Goal: Task Accomplishment & Management: Complete application form

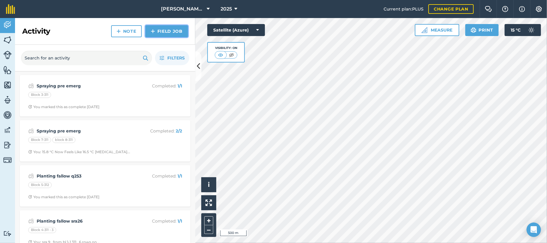
click at [166, 29] on link "Field Job" at bounding box center [166, 31] width 43 height 12
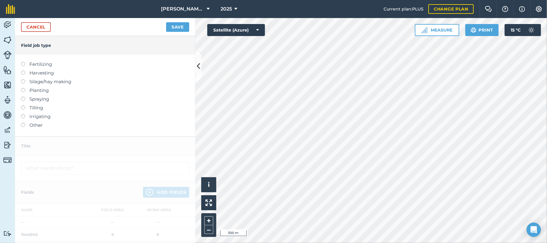
click at [22, 105] on label at bounding box center [25, 105] width 8 height 0
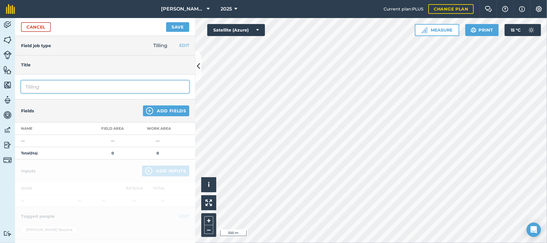
click at [50, 85] on input "Tilling" at bounding box center [105, 86] width 168 height 13
type input "Tilling ratoons"
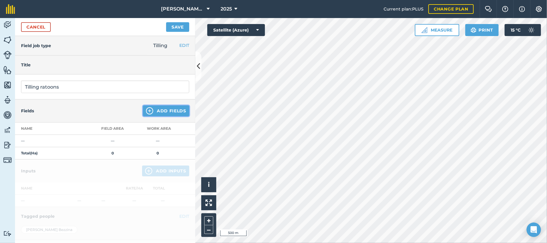
click at [154, 113] on button "Add Fields" at bounding box center [166, 110] width 46 height 11
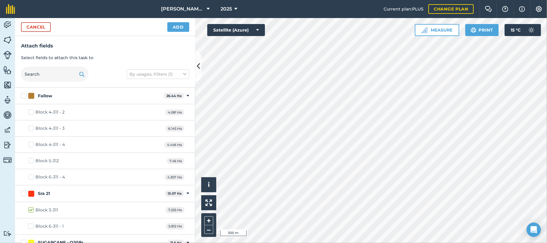
checkbox input "true"
click at [44, 26] on button "Cancel" at bounding box center [36, 27] width 30 height 10
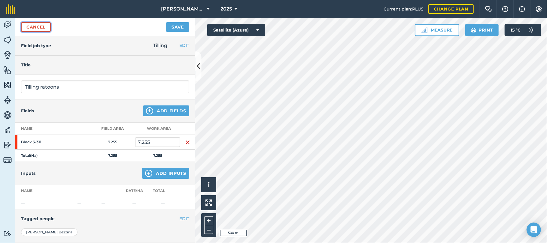
click at [43, 27] on link "Cancel" at bounding box center [36, 27] width 30 height 10
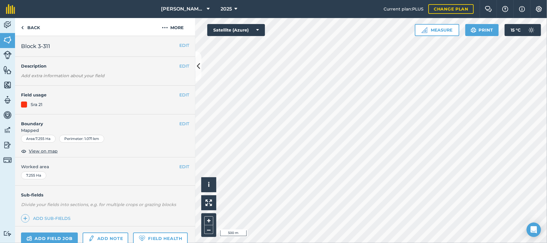
scroll to position [58, 0]
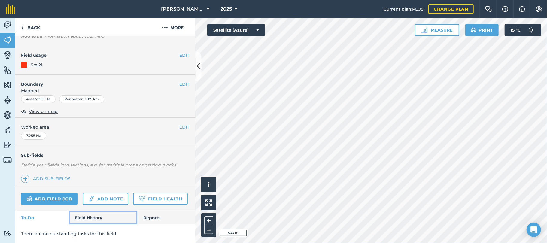
click at [78, 216] on link "Field History" at bounding box center [103, 217] width 68 height 13
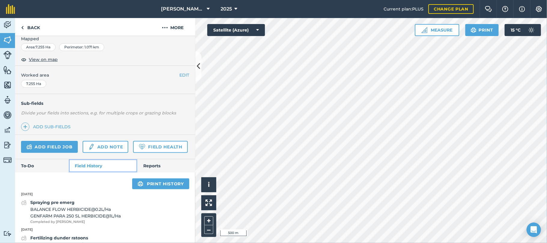
scroll to position [91, 0]
click at [41, 146] on link "Add field job" at bounding box center [49, 147] width 57 height 12
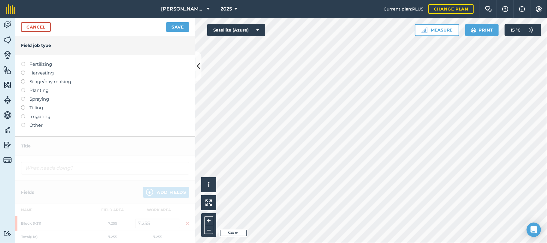
click at [25, 105] on label at bounding box center [25, 105] width 8 height 0
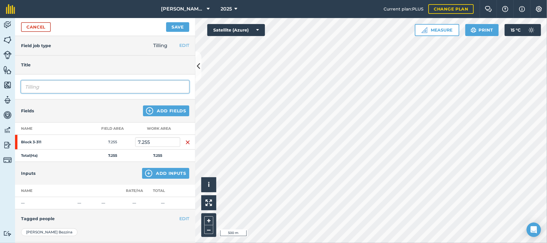
click at [53, 86] on input "Tilling" at bounding box center [105, 86] width 168 height 13
type input "Tilling Ratoons"
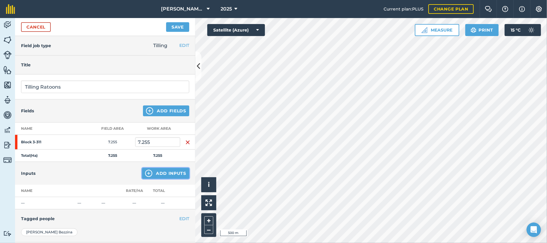
click at [168, 173] on button "Add Inputs" at bounding box center [165, 173] width 47 height 11
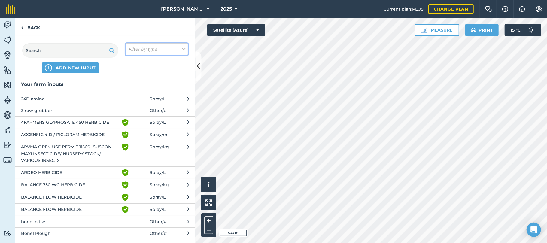
click at [183, 48] on icon at bounding box center [184, 49] width 4 height 7
click at [141, 105] on label "Other" at bounding box center [156, 107] width 57 height 6
click at [132, 105] on input "Other" at bounding box center [130, 106] width 4 height 4
checkbox input "true"
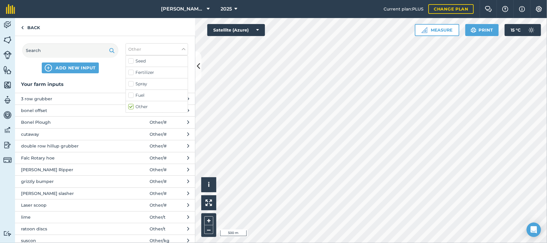
click at [7, 191] on div "Activity Fields Livestock Features Maps Team Vehicles Data Reporting Billing Tu…" at bounding box center [7, 130] width 15 height 225
click at [35, 228] on span "ratoon discs" at bounding box center [70, 228] width 98 height 7
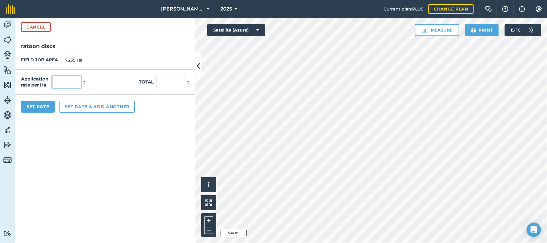
click at [71, 80] on input "text" at bounding box center [66, 82] width 29 height 13
type input "2"
type input "14.51"
click at [69, 107] on button "Set rate & add another" at bounding box center [96, 107] width 75 height 12
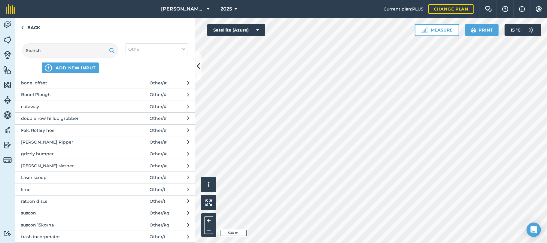
scroll to position [47, 0]
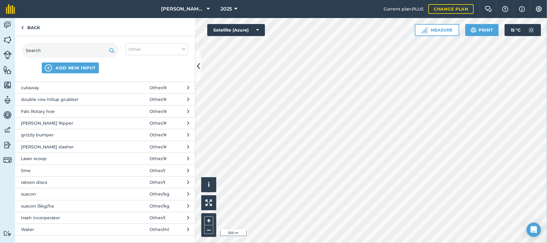
click at [44, 217] on span "trash incorperator" at bounding box center [70, 217] width 98 height 7
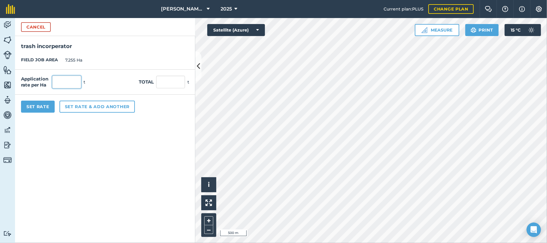
click at [69, 79] on input "text" at bounding box center [66, 82] width 29 height 13
type input "2"
type input "14.51"
click at [46, 105] on button "Set Rate" at bounding box center [38, 107] width 34 height 12
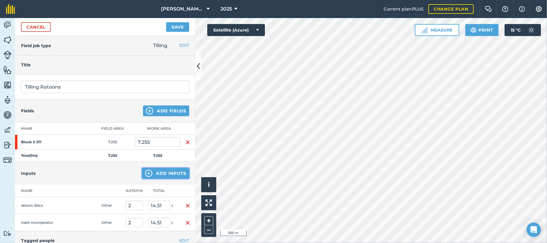
click at [162, 173] on button "Add Inputs" at bounding box center [165, 173] width 47 height 11
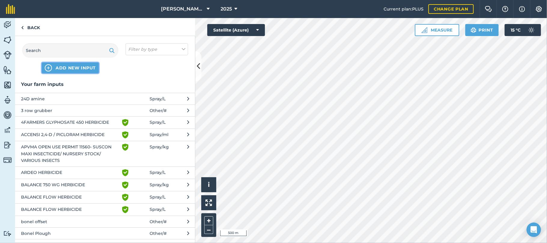
click at [85, 67] on span "ADD NEW INPUT" at bounding box center [76, 68] width 40 height 6
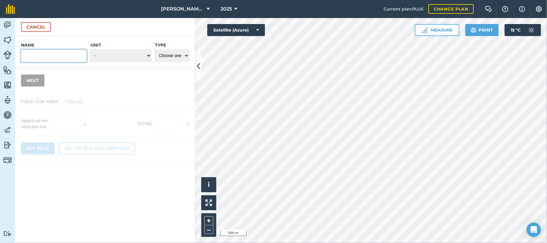
click at [75, 57] on input "Name" at bounding box center [54, 56] width 66 height 13
type input "roller"
click at [145, 57] on select "- Grams/g Kilograms/kg Metric tonnes/t Millilitres/ml Litres/L Ounces/oz Pounds…" at bounding box center [120, 56] width 61 height 12
select select "COUNT"
click at [90, 50] on select "- Grams/g Kilograms/kg Metric tonnes/t Millilitres/ml Litres/L Ounces/oz Pounds…" at bounding box center [120, 56] width 61 height 12
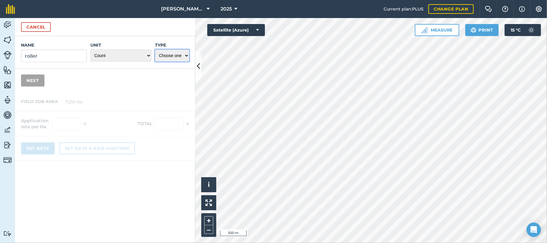
click at [186, 56] on select "Choose one Fertilizer Seed Spray Fuel Other" at bounding box center [172, 56] width 34 height 12
select select "OTHER"
click at [155, 50] on select "Choose one Fertilizer Seed Spray Fuel Other" at bounding box center [172, 56] width 34 height 12
click at [31, 81] on button "Next" at bounding box center [32, 80] width 23 height 12
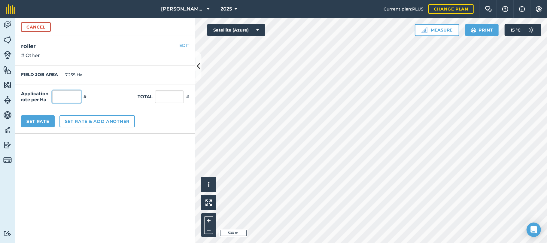
click at [68, 99] on input "text" at bounding box center [66, 96] width 29 height 13
type input "1"
type input "7.255"
click at [86, 124] on button "Set rate & add another" at bounding box center [96, 121] width 75 height 12
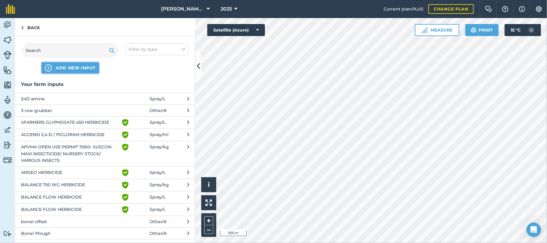
click at [77, 68] on span "ADD NEW INPUT" at bounding box center [76, 68] width 40 height 6
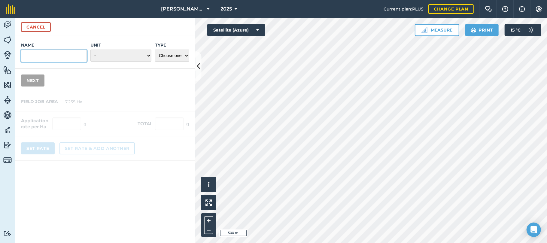
click at [71, 57] on input "Name" at bounding box center [54, 56] width 66 height 13
type input "harrows"
click at [145, 56] on select "- Grams/g Kilograms/kg Metric tonnes/t Millilitres/ml Litres/L Ounces/oz Pounds…" at bounding box center [120, 56] width 61 height 12
select select "COUNT"
click at [90, 50] on select "- Grams/g Kilograms/kg Metric tonnes/t Millilitres/ml Litres/L Ounces/oz Pounds…" at bounding box center [120, 56] width 61 height 12
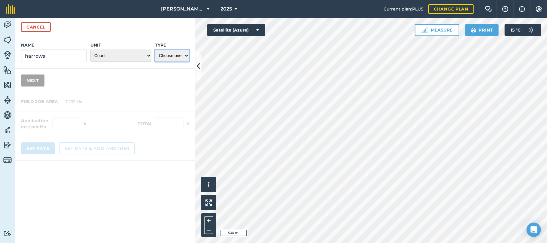
click at [186, 58] on select "Choose one Fertilizer Seed Spray Fuel Other" at bounding box center [172, 56] width 34 height 12
select select "OTHER"
click at [155, 50] on select "Choose one Fertilizer Seed Spray Fuel Other" at bounding box center [172, 56] width 34 height 12
click at [36, 78] on button "Next" at bounding box center [32, 80] width 23 height 12
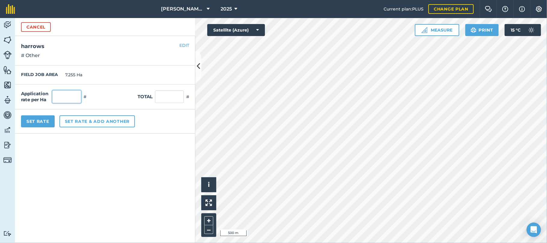
click at [65, 94] on input "text" at bounding box center [66, 96] width 29 height 13
type input "1"
type input "7.255"
click at [43, 122] on button "Set Rate" at bounding box center [38, 121] width 34 height 12
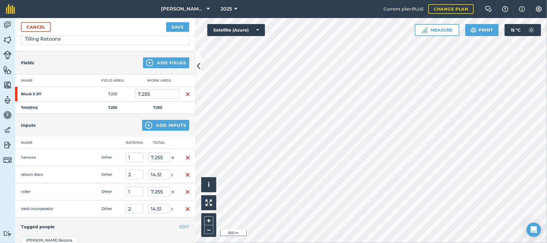
scroll to position [48, 0]
click at [173, 26] on button "Save" at bounding box center [177, 27] width 23 height 10
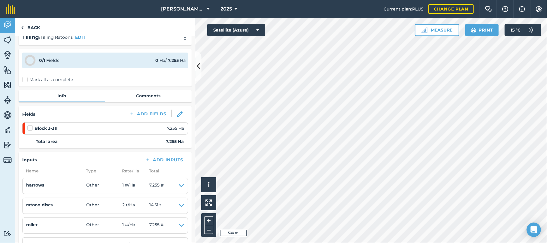
scroll to position [10, 0]
click at [25, 82] on label "Mark all as complete" at bounding box center [47, 80] width 51 height 6
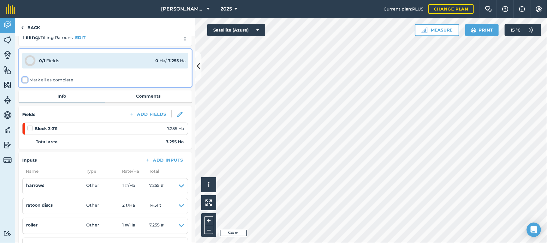
click at [25, 87] on input "Mark all as complete" at bounding box center [24, 89] width 4 height 4
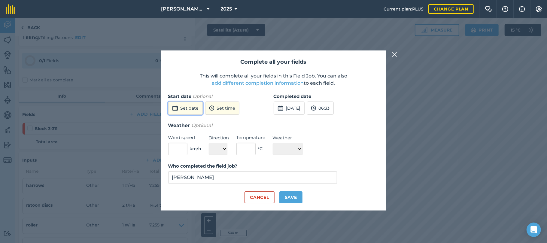
click at [187, 108] on button "Set date" at bounding box center [185, 107] width 35 height 13
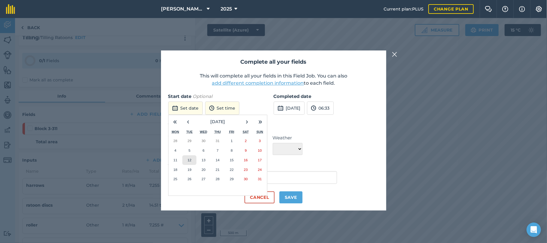
click at [192, 161] on button "12" at bounding box center [189, 160] width 14 height 10
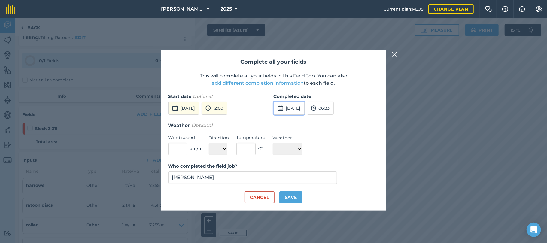
click at [300, 105] on button "[DATE]" at bounding box center [288, 107] width 31 height 13
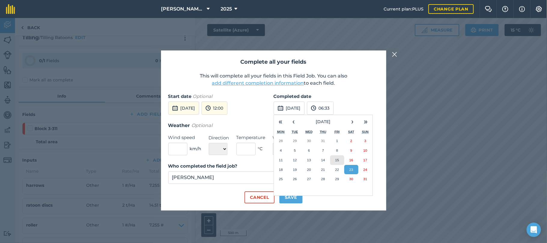
click at [339, 160] on abbr "15" at bounding box center [337, 160] width 4 height 4
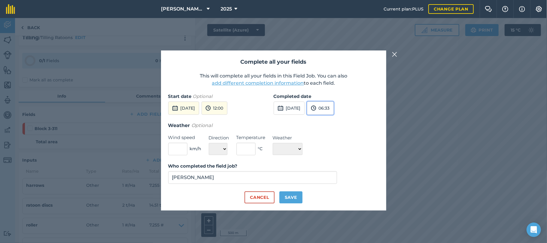
click at [333, 108] on button "06:33" at bounding box center [320, 107] width 27 height 13
click at [335, 164] on button "12:00" at bounding box center [321, 165] width 28 height 10
click at [296, 198] on button "Save" at bounding box center [290, 197] width 23 height 12
checkbox input "true"
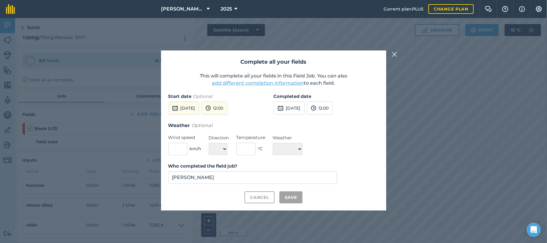
checkbox input "true"
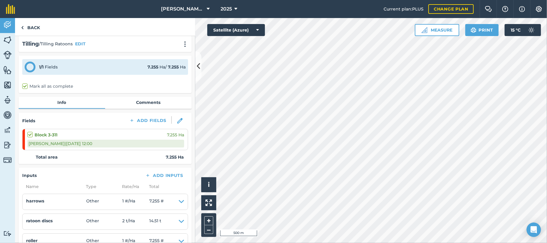
scroll to position [0, 0]
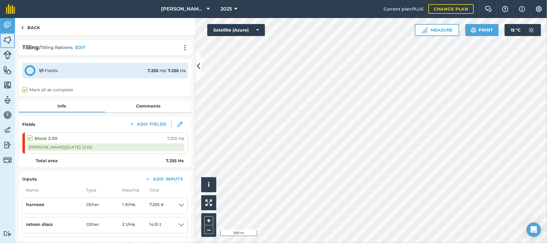
click at [8, 40] on img at bounding box center [7, 39] width 8 height 9
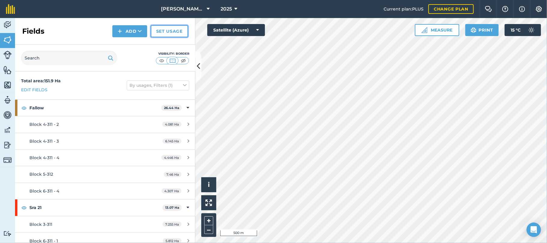
click at [175, 31] on link "Set usage" at bounding box center [169, 31] width 37 height 12
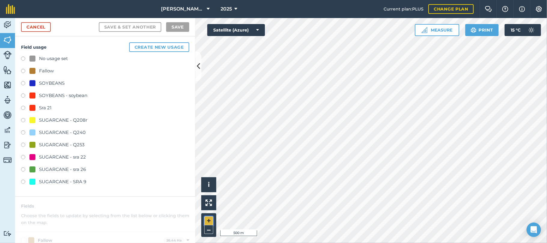
click at [210, 220] on button "+" at bounding box center [208, 220] width 9 height 9
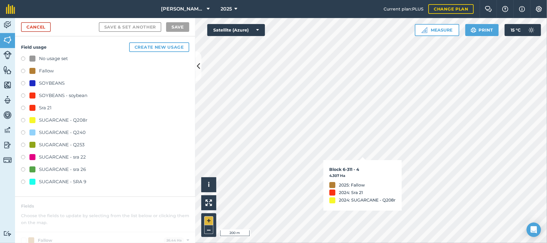
checkbox input "true"
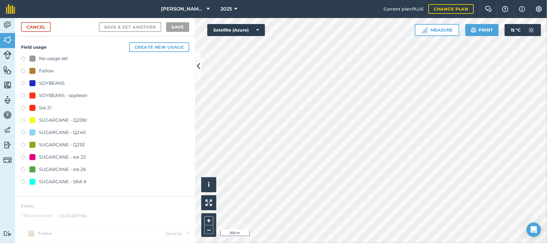
click at [23, 157] on label at bounding box center [25, 158] width 8 height 6
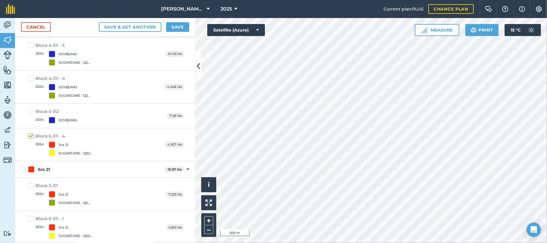
scroll to position [128, 0]
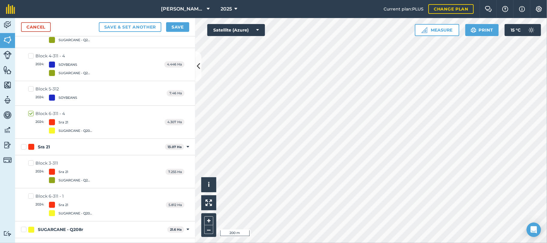
click at [29, 196] on label "Block 6-311 - 1 2024 : Sra 21 SUGARCANE - Q208r" at bounding box center [60, 204] width 65 height 23
click at [29, 196] on input "Block 6-311 - 1 2024 : Sra 21 SUGARCANE - Q208r" at bounding box center [30, 195] width 4 height 4
click at [29, 196] on label "Block 6-311 - 1 2024 : Sra 21 SUGARCANE - Q208r" at bounding box center [60, 204] width 65 height 23
click at [29, 196] on input "Block 6-311 - 1 2024 : Sra 21 SUGARCANE - Q208r" at bounding box center [30, 195] width 4 height 4
checkbox input "false"
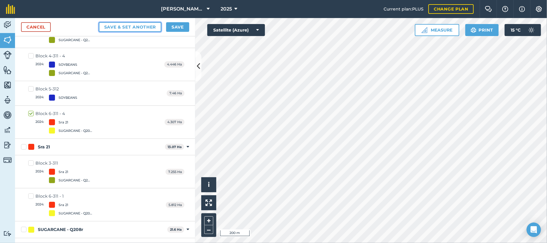
click at [146, 28] on button "Save & set another" at bounding box center [130, 27] width 63 height 10
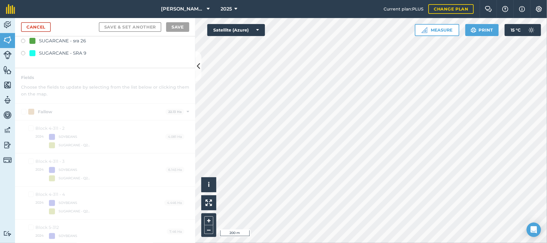
scroll to position [267, 0]
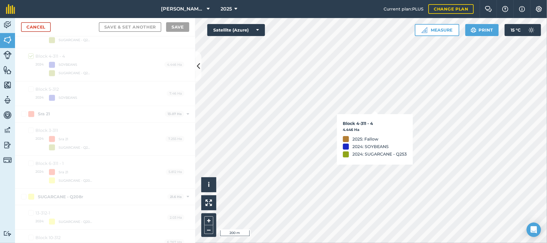
checkbox input "true"
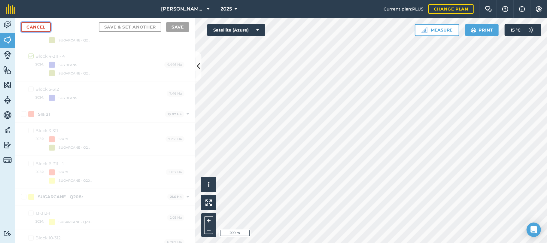
click at [36, 24] on link "Cancel" at bounding box center [36, 27] width 30 height 10
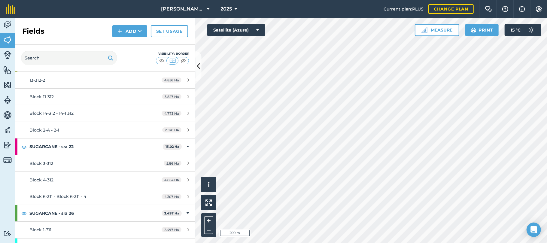
scroll to position [361, 0]
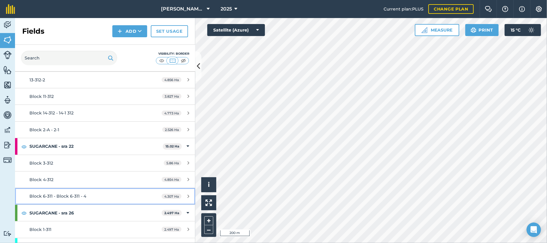
click at [58, 199] on span "Block 6-311 - Block 6-311 - 4" at bounding box center [57, 195] width 57 height 5
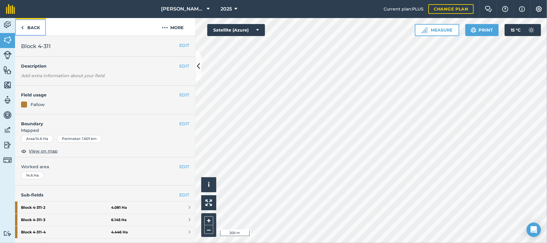
click at [35, 27] on link "Back" at bounding box center [30, 27] width 31 height 18
click at [179, 93] on button "EDIT" at bounding box center [184, 95] width 10 height 7
click at [31, 28] on link "Back" at bounding box center [30, 27] width 31 height 18
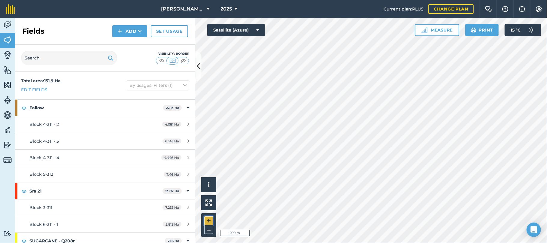
click at [208, 217] on button "+" at bounding box center [208, 220] width 9 height 9
click at [292, 243] on html "[PERSON_NAME] Farming 2025 Current plan : PLUS Change plan Farm Chat Help Info …" at bounding box center [273, 121] width 547 height 243
click at [207, 228] on button "–" at bounding box center [208, 229] width 9 height 9
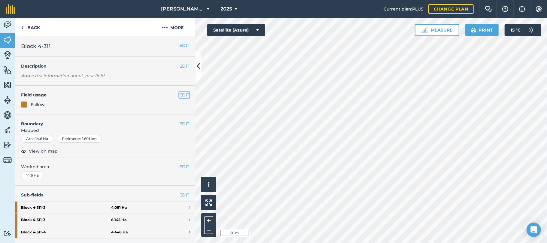
click at [180, 95] on button "EDIT" at bounding box center [184, 95] width 10 height 7
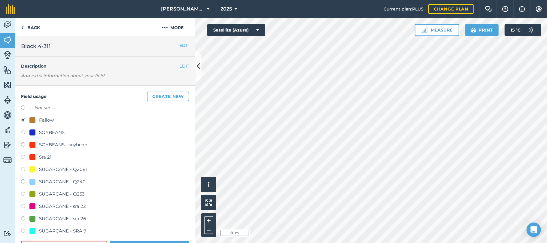
click at [22, 231] on label at bounding box center [25, 231] width 8 height 6
radio input "true"
radio input "false"
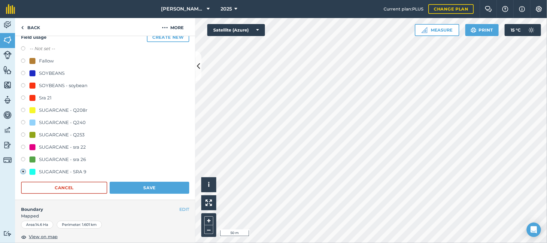
scroll to position [64, 0]
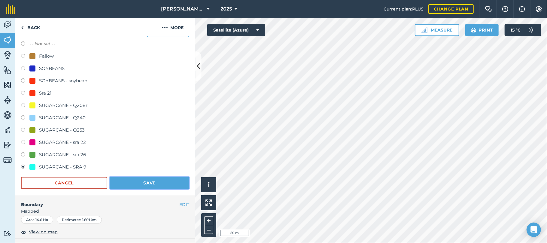
click at [143, 179] on button "Save" at bounding box center [150, 183] width 80 height 12
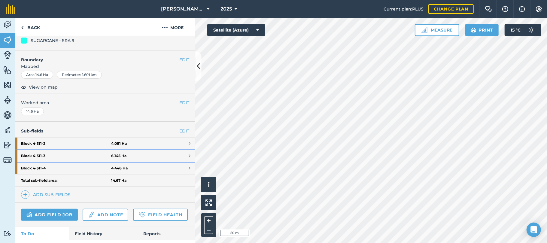
click at [39, 156] on strong "Block 4-311 - 3" at bounding box center [66, 156] width 90 height 12
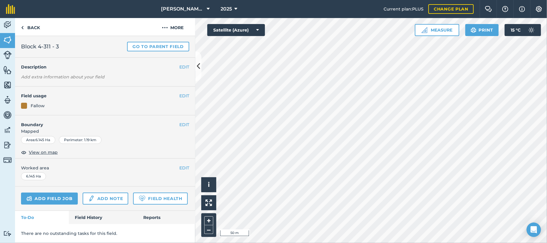
scroll to position [29, 0]
click at [179, 92] on button "EDIT" at bounding box center [184, 95] width 10 height 7
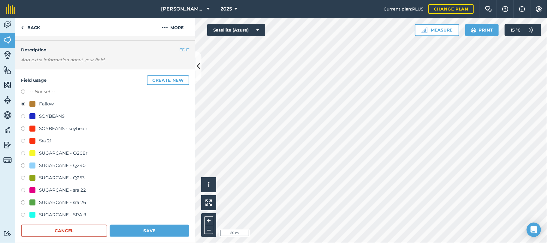
click at [22, 201] on label at bounding box center [25, 203] width 8 height 6
radio input "true"
radio input "false"
click at [142, 228] on button "Save" at bounding box center [150, 231] width 80 height 12
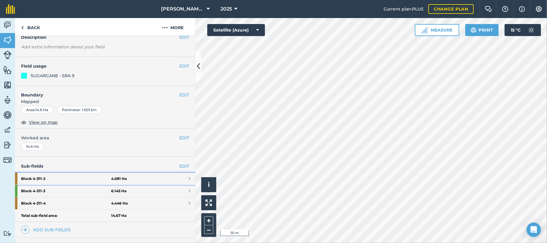
click at [34, 178] on strong "Block 4-311 - 2" at bounding box center [66, 179] width 90 height 12
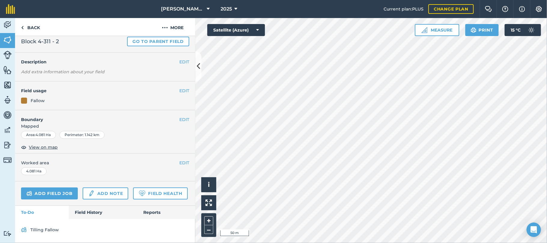
scroll to position [34, 0]
click at [179, 87] on button "EDIT" at bounding box center [184, 90] width 10 height 7
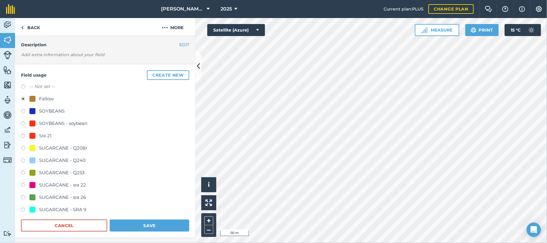
click at [23, 209] on label at bounding box center [25, 210] width 8 height 6
radio input "true"
radio input "false"
click at [137, 224] on button "Save" at bounding box center [150, 225] width 80 height 12
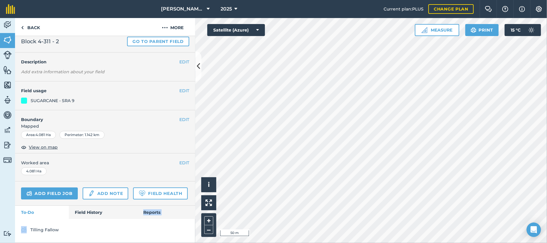
drag, startPoint x: 137, startPoint y: 224, endPoint x: 135, endPoint y: 214, distance: 10.6
click at [135, 214] on div "EDIT Block 4-311 > Block 4-311 - 2 Block 4-311 - 2 Go to parent field EDIT Desc…" at bounding box center [105, 139] width 180 height 207
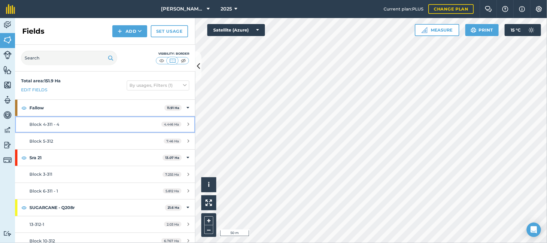
click at [48, 122] on span "Block 4-311 - 4" at bounding box center [44, 124] width 30 height 5
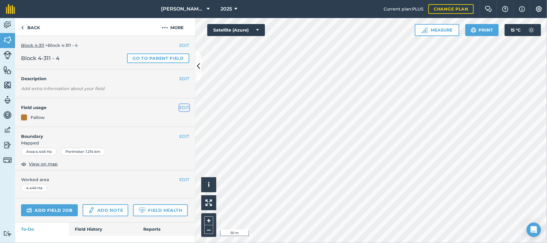
click at [179, 105] on button "EDIT" at bounding box center [184, 107] width 10 height 7
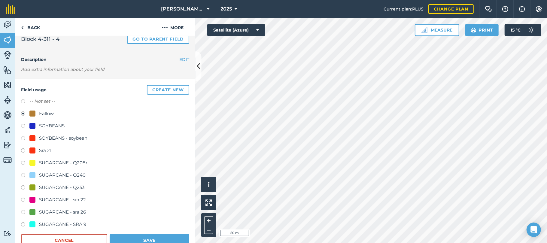
scroll to position [21, 0]
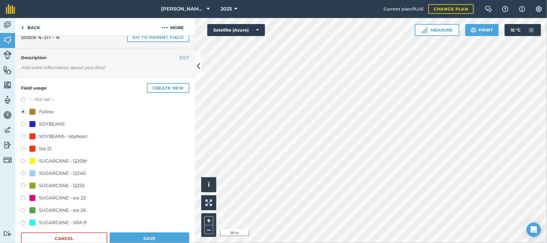
click at [23, 220] on label at bounding box center [25, 223] width 8 height 6
radio input "true"
radio input "false"
click at [143, 238] on button "Save" at bounding box center [150, 238] width 80 height 12
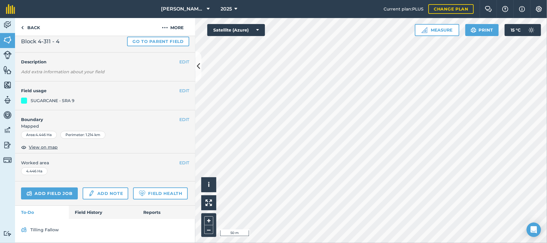
scroll to position [34, 0]
click at [32, 28] on link "Back" at bounding box center [30, 27] width 31 height 18
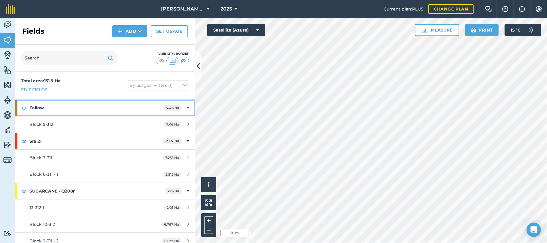
click at [44, 107] on strong "Fallow" at bounding box center [96, 108] width 134 height 16
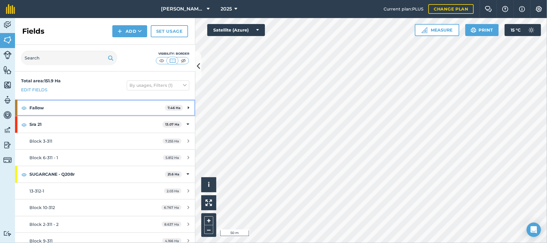
click at [44, 107] on strong "Fallow" at bounding box center [96, 108] width 135 height 16
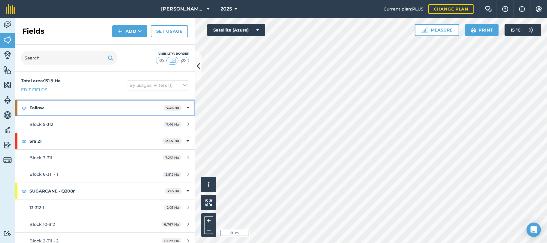
click at [44, 107] on strong "Fallow" at bounding box center [96, 108] width 134 height 16
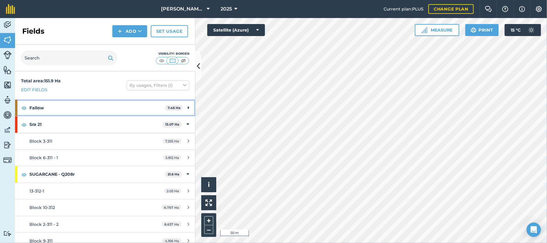
click at [44, 107] on strong "Fallow" at bounding box center [96, 108] width 135 height 16
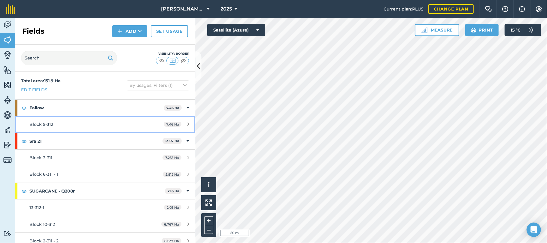
click at [44, 124] on span "Block 5-312" at bounding box center [41, 124] width 24 height 5
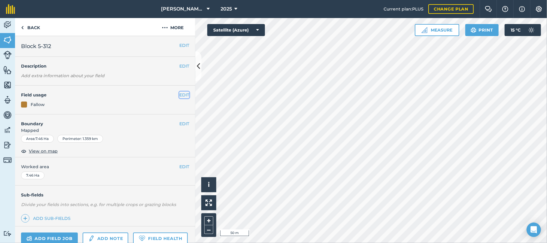
click at [179, 94] on button "EDIT" at bounding box center [184, 95] width 10 height 7
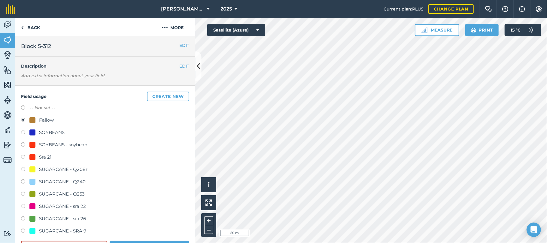
click at [22, 194] on label at bounding box center [25, 195] width 8 height 6
radio input "true"
radio input "false"
click at [129, 154] on div "Sra 21" at bounding box center [105, 157] width 168 height 9
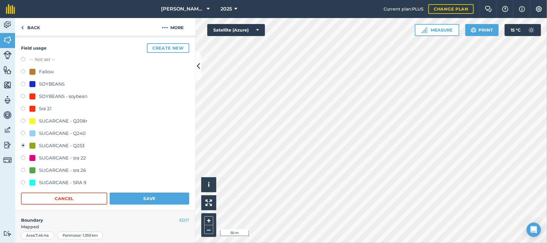
scroll to position [50, 0]
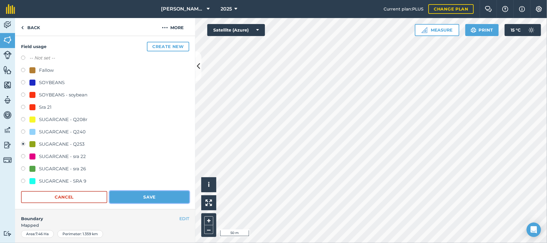
click at [143, 194] on button "Save" at bounding box center [150, 197] width 80 height 12
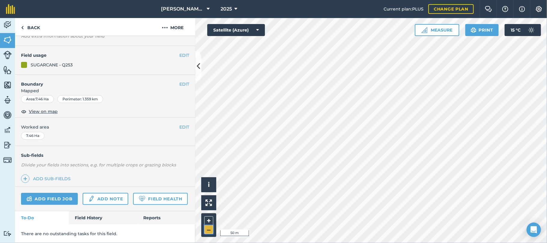
click at [207, 231] on button "–" at bounding box center [208, 229] width 9 height 9
click at [35, 24] on link "Back" at bounding box center [30, 27] width 31 height 18
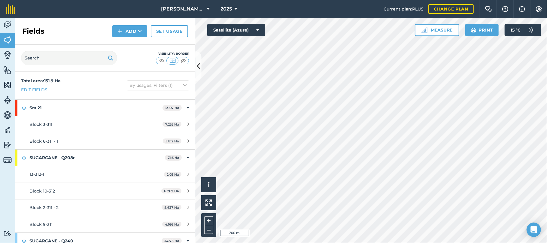
click at [35, 24] on div "Fields Add Set usage" at bounding box center [105, 31] width 180 height 27
click at [6, 24] on img at bounding box center [7, 24] width 8 height 9
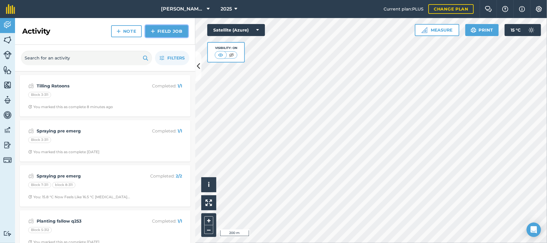
click at [160, 30] on link "Field Job" at bounding box center [166, 31] width 43 height 12
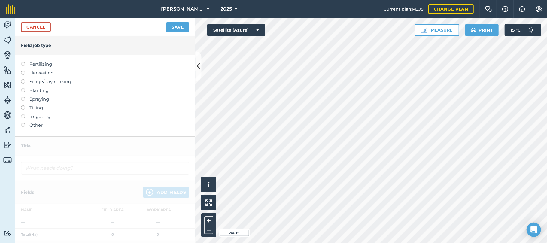
click at [23, 105] on label at bounding box center [25, 105] width 8 height 0
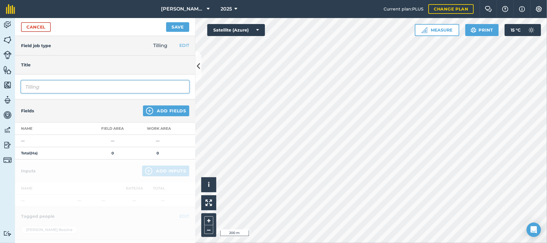
click at [49, 88] on input "Tilling" at bounding box center [105, 86] width 168 height 13
type input "Tilling Plant"
click at [155, 109] on button "Add Fields" at bounding box center [166, 110] width 46 height 11
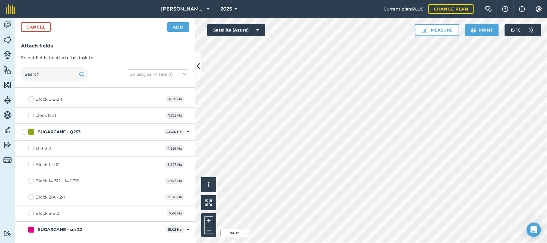
scroll to position [193, 0]
click at [32, 216] on label "Block 5-312" at bounding box center [43, 213] width 31 height 6
click at [32, 213] on input "Block 5-312" at bounding box center [30, 212] width 4 height 4
checkbox input "true"
click at [176, 27] on button "Add" at bounding box center [178, 27] width 22 height 10
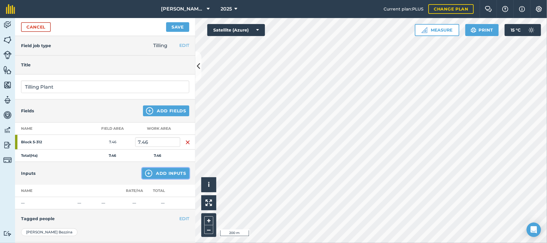
click at [158, 173] on button "Add Inputs" at bounding box center [165, 173] width 47 height 11
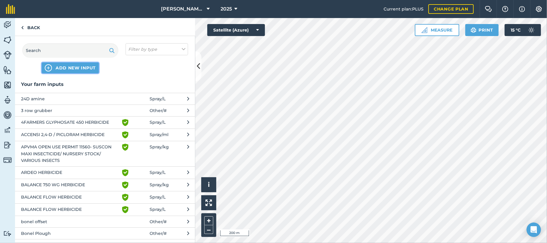
click at [85, 69] on span "ADD NEW INPUT" at bounding box center [76, 68] width 40 height 6
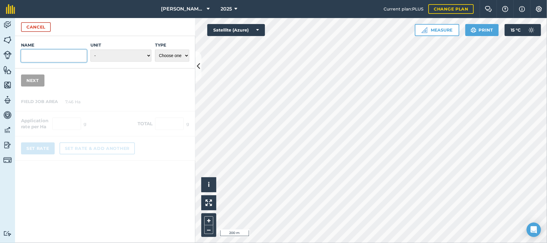
click at [62, 57] on input "Name" at bounding box center [54, 56] width 66 height 13
type input "[PERSON_NAME] rotary rake"
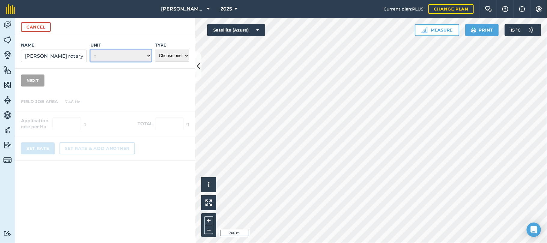
click at [143, 56] on select "- Grams/g Kilograms/kg Metric tonnes/t Millilitres/ml Litres/L Ounces/oz Pounds…" at bounding box center [120, 56] width 61 height 12
select select "COUNT"
click at [90, 50] on select "- Grams/g Kilograms/kg Metric tonnes/t Millilitres/ml Litres/L Ounces/oz Pounds…" at bounding box center [120, 56] width 61 height 12
click at [186, 55] on select "Choose one Fertilizer Seed Spray Fuel Other" at bounding box center [172, 56] width 34 height 12
select select "OTHER"
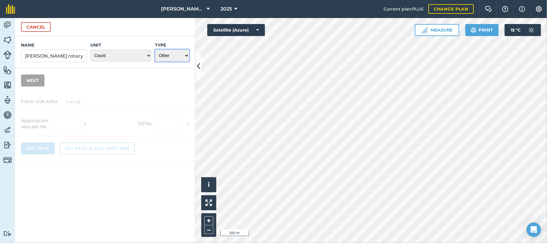
click at [155, 50] on select "Choose one Fertilizer Seed Spray Fuel Other" at bounding box center [172, 56] width 34 height 12
click at [34, 80] on button "Next" at bounding box center [32, 80] width 23 height 12
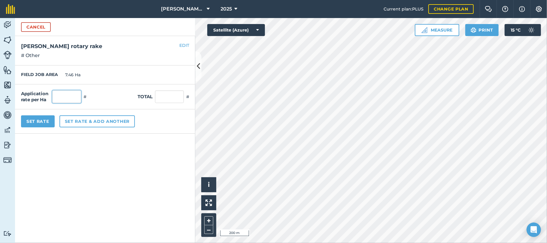
click at [62, 96] on input "text" at bounding box center [66, 96] width 29 height 13
type input "1"
type input "7.46"
click at [44, 120] on button "Set Rate" at bounding box center [38, 121] width 34 height 12
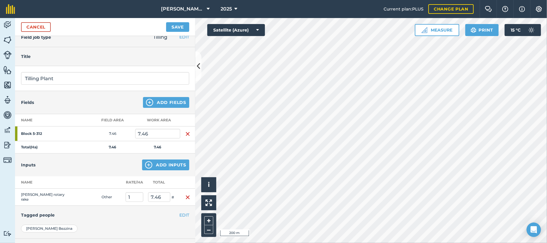
scroll to position [4, 0]
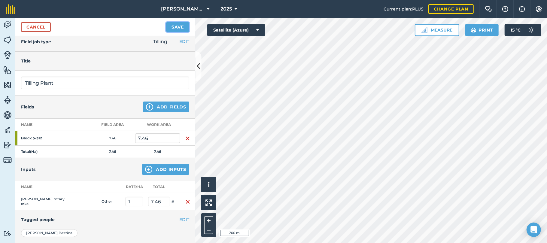
click at [178, 25] on button "Save" at bounding box center [177, 27] width 23 height 10
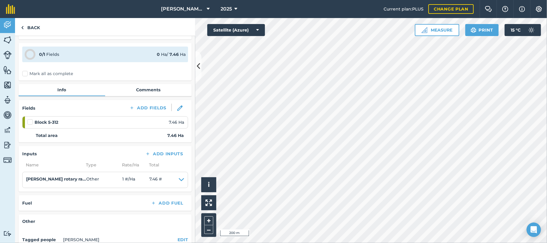
scroll to position [16, 0]
click at [31, 119] on label at bounding box center [30, 119] width 7 height 0
click at [31, 123] on input "checkbox" at bounding box center [29, 121] width 4 height 4
checkbox input "false"
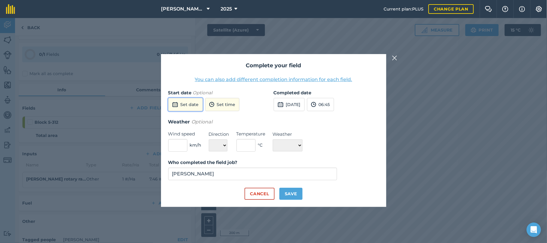
click at [190, 101] on button "Set date" at bounding box center [185, 104] width 35 height 13
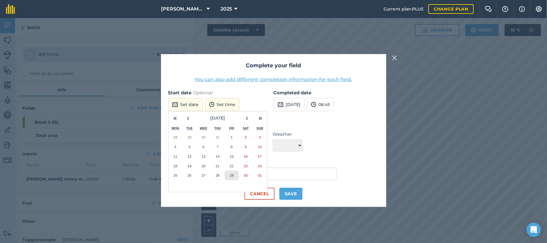
click at [234, 177] on button "29" at bounding box center [232, 175] width 14 height 10
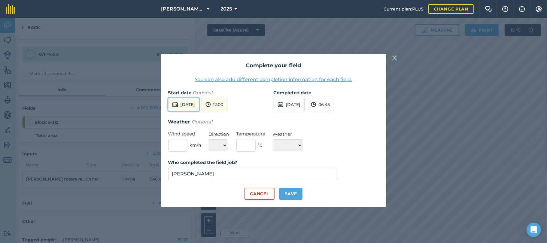
click at [199, 105] on button "[DATE]" at bounding box center [183, 104] width 31 height 13
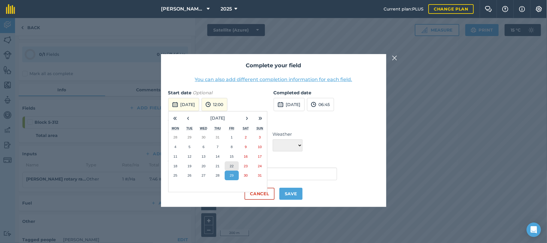
click at [230, 167] on abbr "22" at bounding box center [232, 166] width 4 height 4
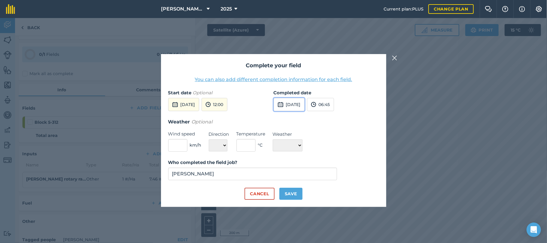
click at [299, 106] on button "[DATE]" at bounding box center [288, 104] width 31 height 13
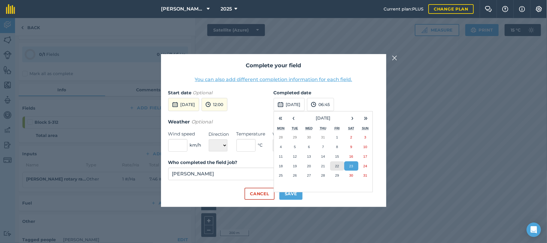
click at [336, 167] on abbr "22" at bounding box center [337, 166] width 4 height 4
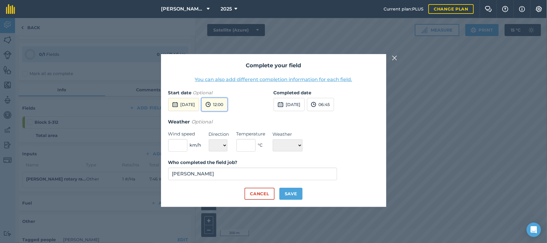
click at [227, 107] on button "12:00" at bounding box center [214, 104] width 26 height 13
click at [230, 115] on button "08:00" at bounding box center [216, 116] width 28 height 10
click at [334, 105] on button "06:45" at bounding box center [320, 104] width 27 height 13
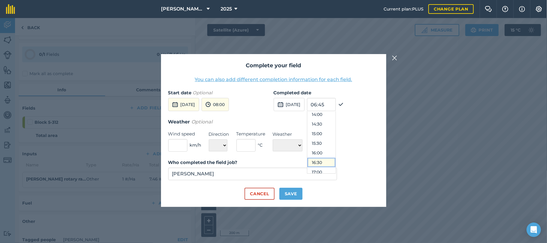
click at [335, 160] on button "16:30" at bounding box center [321, 163] width 28 height 10
click at [292, 192] on button "Save" at bounding box center [290, 194] width 23 height 12
checkbox input "true"
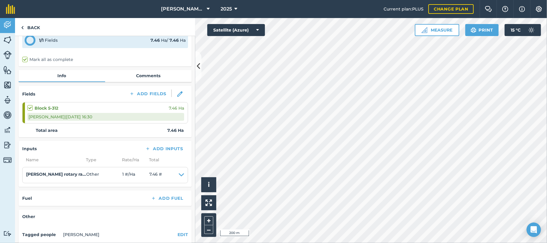
scroll to position [0, 0]
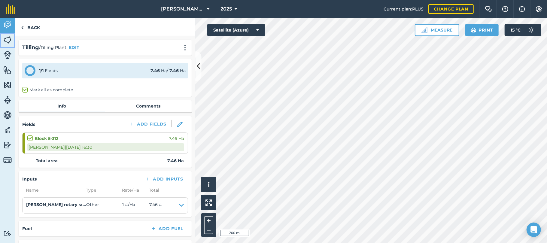
click at [8, 41] on img at bounding box center [7, 39] width 8 height 9
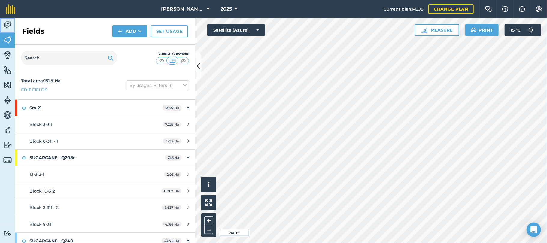
click at [7, 22] on img at bounding box center [7, 24] width 8 height 9
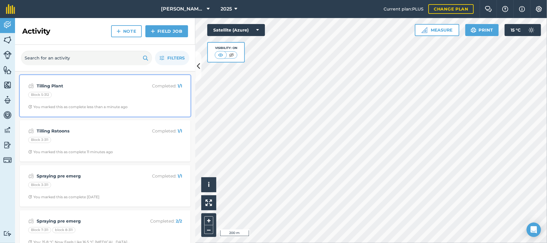
click at [93, 87] on strong "Tilling Plant" at bounding box center [84, 86] width 95 height 7
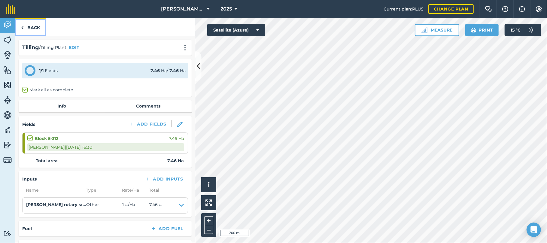
click at [33, 25] on link "Back" at bounding box center [30, 27] width 31 height 18
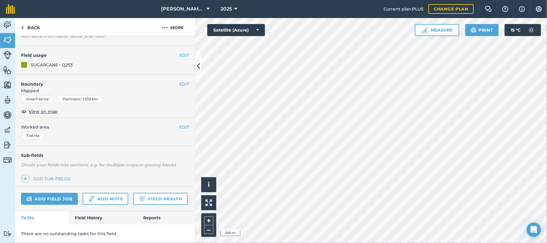
scroll to position [58, 0]
click at [95, 218] on link "Field History" at bounding box center [103, 217] width 68 height 13
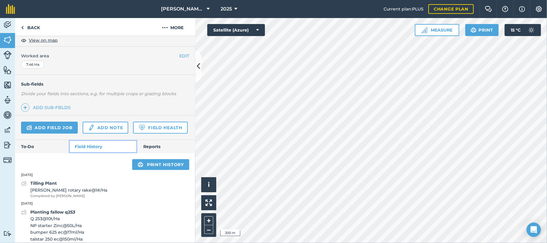
scroll to position [95, 0]
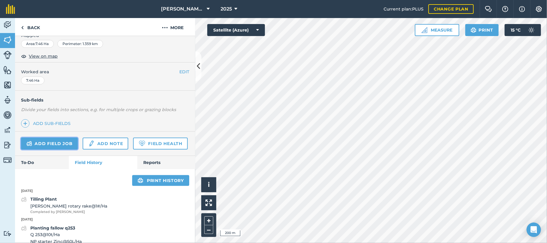
click at [47, 146] on link "Add field job" at bounding box center [49, 143] width 57 height 12
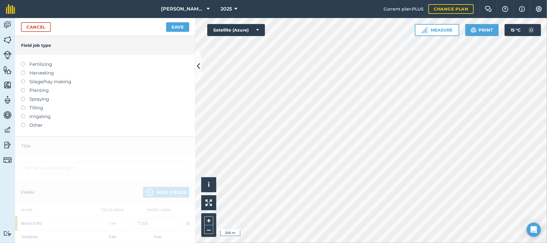
click at [23, 105] on label at bounding box center [25, 105] width 8 height 0
type input "Tilling"
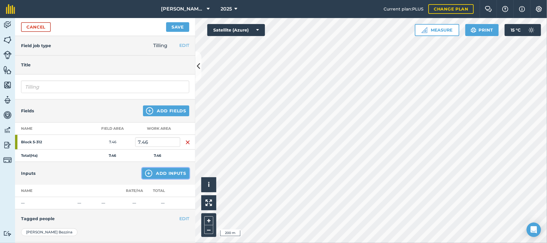
click at [159, 174] on button "Add Inputs" at bounding box center [165, 173] width 47 height 11
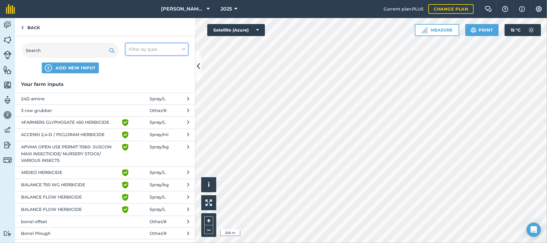
click at [183, 50] on icon at bounding box center [184, 49] width 4 height 7
click at [143, 106] on label "Other" at bounding box center [156, 107] width 57 height 6
click at [132, 106] on input "Other" at bounding box center [130, 106] width 4 height 4
checkbox input "true"
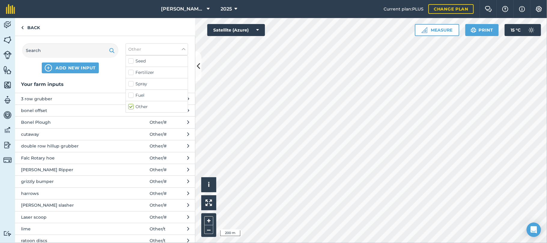
click at [46, 157] on span "Falc Rotary hoe" at bounding box center [70, 158] width 98 height 7
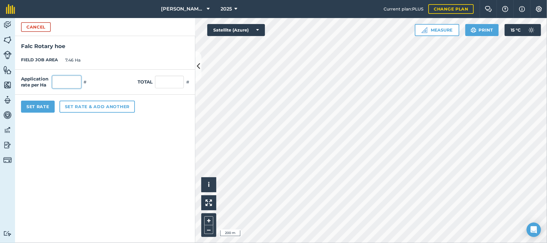
click at [65, 82] on input "text" at bounding box center [66, 82] width 29 height 13
type input "2"
type input "14.92"
click at [44, 105] on button "Set Rate" at bounding box center [38, 107] width 34 height 12
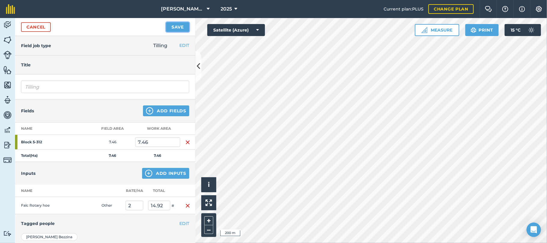
click at [177, 27] on button "Save" at bounding box center [177, 27] width 23 height 10
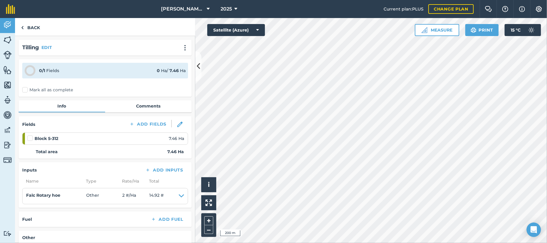
click at [23, 89] on label "Mark all as complete" at bounding box center [47, 90] width 51 height 6
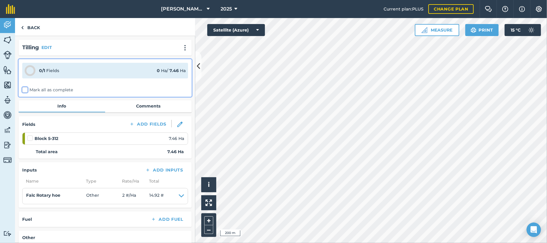
click at [23, 89] on input "Mark all as complete" at bounding box center [24, 89] width 4 height 4
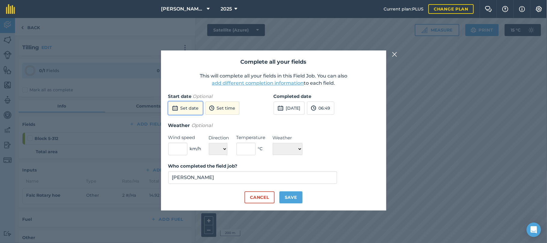
click at [191, 106] on button "Set date" at bounding box center [185, 107] width 35 height 13
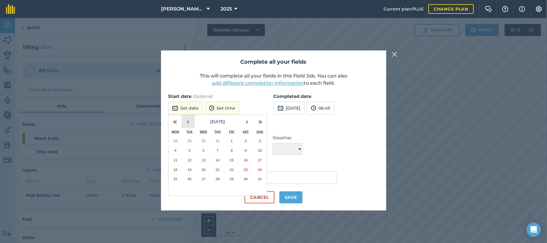
click at [186, 120] on button "‹" at bounding box center [188, 121] width 13 height 13
click at [261, 169] on abbr "27" at bounding box center [260, 169] width 4 height 4
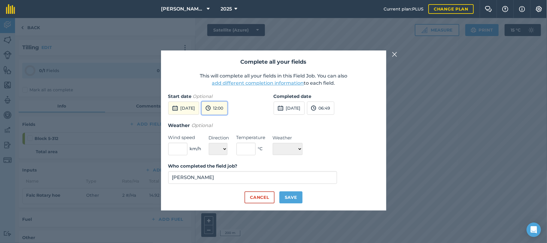
click at [227, 109] on button "12:00" at bounding box center [214, 107] width 26 height 13
click at [227, 128] on button "06:00" at bounding box center [216, 130] width 28 height 10
click at [334, 110] on button "06:49" at bounding box center [320, 107] width 27 height 13
click at [304, 105] on button "[DATE]" at bounding box center [288, 107] width 31 height 13
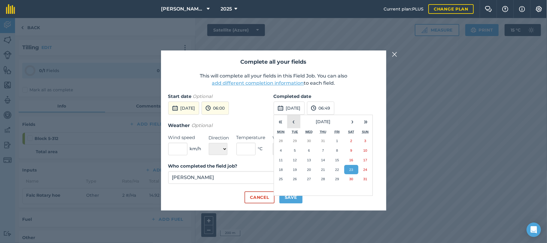
click at [295, 121] on button "‹" at bounding box center [293, 121] width 13 height 13
click at [281, 178] on abbr "28" at bounding box center [281, 179] width 4 height 4
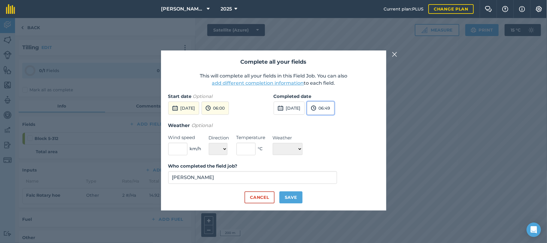
click at [334, 106] on button "06:49" at bounding box center [320, 107] width 27 height 13
click at [334, 170] on button "14:00" at bounding box center [321, 171] width 28 height 10
click at [292, 194] on button "Save" at bounding box center [290, 197] width 23 height 12
checkbox input "true"
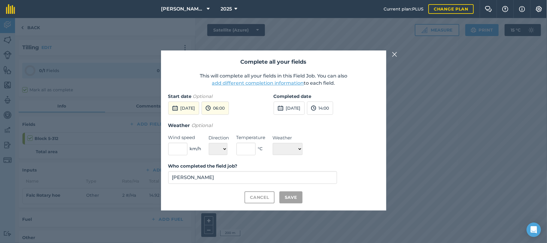
checkbox input "true"
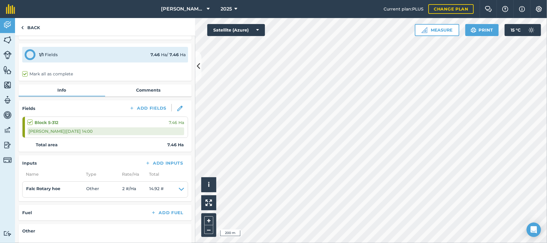
scroll to position [78, 0]
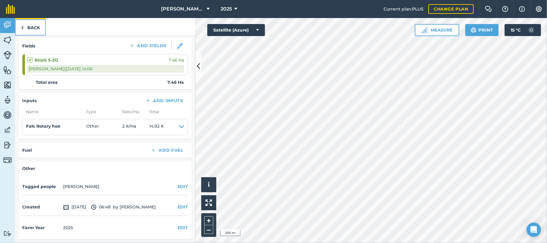
click at [28, 28] on link "Back" at bounding box center [30, 27] width 31 height 18
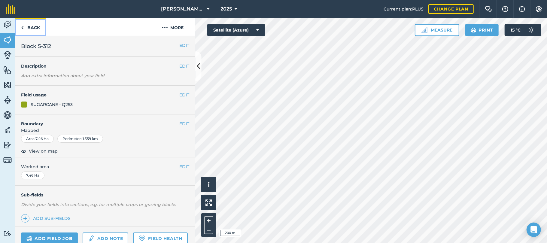
click at [28, 28] on link "Back" at bounding box center [30, 27] width 31 height 18
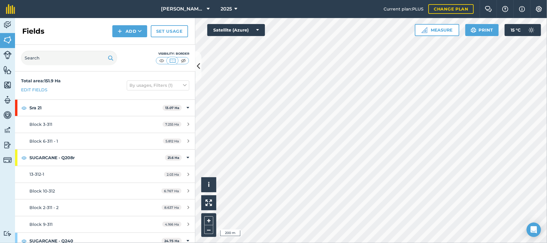
click at [28, 28] on h2 "Fields" at bounding box center [33, 31] width 22 height 10
click at [10, 22] on img at bounding box center [7, 24] width 8 height 9
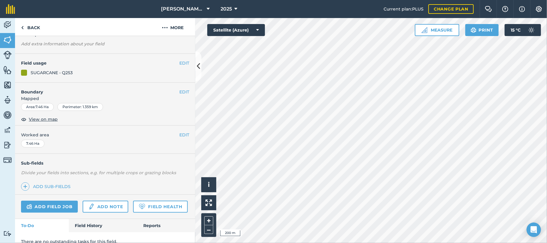
scroll to position [58, 0]
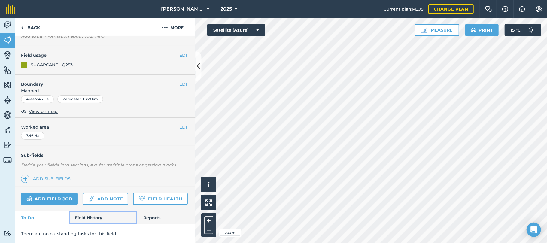
click at [98, 218] on link "Field History" at bounding box center [103, 217] width 68 height 13
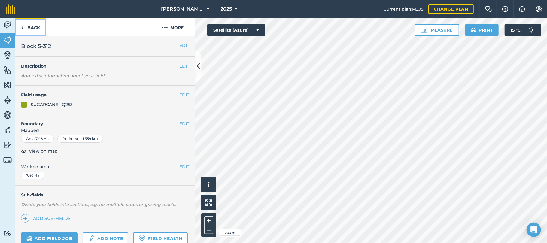
click at [38, 28] on link "Back" at bounding box center [30, 27] width 31 height 18
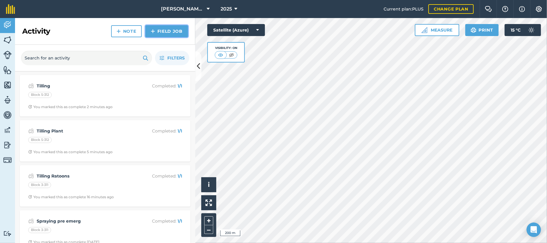
click at [175, 29] on link "Field Job" at bounding box center [166, 31] width 43 height 12
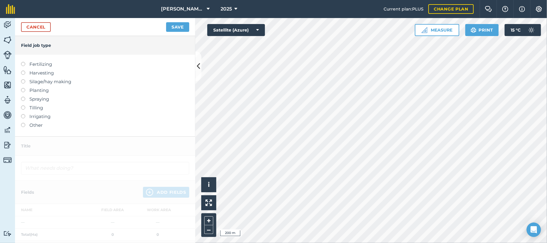
click at [24, 105] on label at bounding box center [25, 105] width 8 height 0
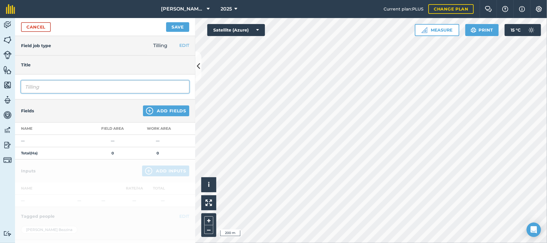
click at [51, 87] on input "Tilling" at bounding box center [105, 86] width 168 height 13
type input "Tilling Cutaway"
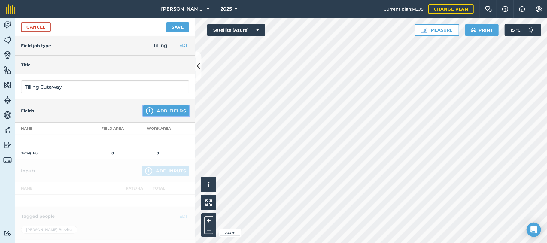
click at [156, 108] on button "Add Fields" at bounding box center [166, 110] width 46 height 11
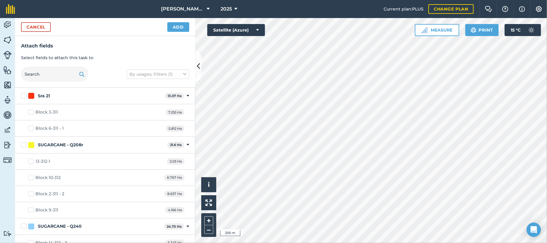
checkbox input "true"
click at [180, 28] on button "Add" at bounding box center [178, 27] width 22 height 10
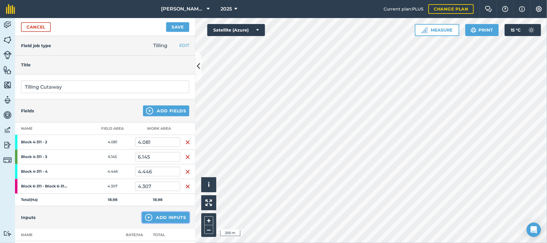
click at [161, 217] on button "Add Inputs" at bounding box center [165, 217] width 47 height 11
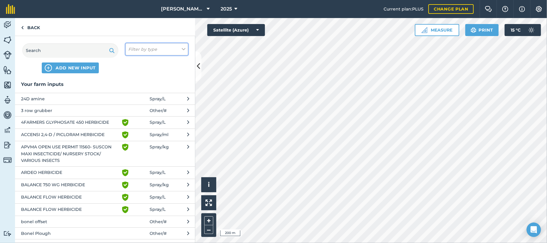
click at [183, 51] on icon at bounding box center [184, 49] width 4 height 7
click at [132, 105] on label "Other" at bounding box center [156, 107] width 57 height 6
click at [132, 105] on input "Other" at bounding box center [130, 106] width 4 height 4
checkbox input "true"
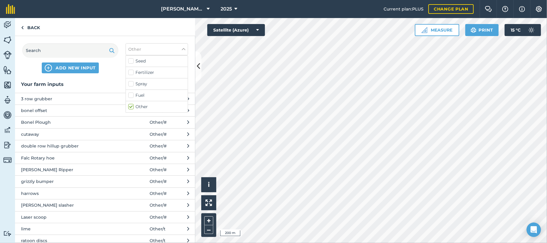
click at [33, 134] on span "cutaway" at bounding box center [70, 134] width 98 height 7
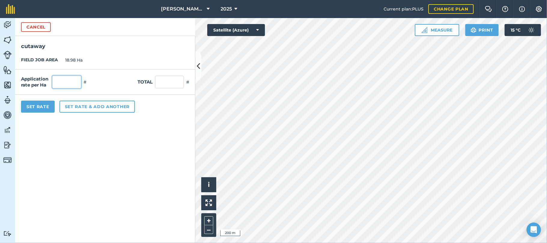
click at [61, 81] on input "text" at bounding box center [66, 82] width 29 height 13
click at [44, 106] on button "Set Rate" at bounding box center [38, 107] width 34 height 12
click at [59, 82] on input "text" at bounding box center [66, 82] width 29 height 13
type input "1"
type input "18.98"
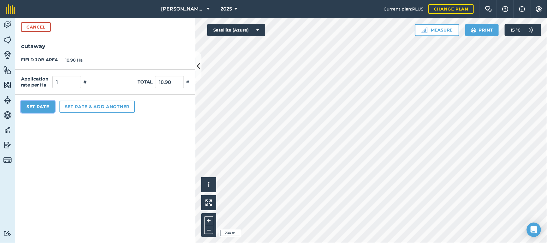
click at [38, 104] on button "Set Rate" at bounding box center [38, 107] width 34 height 12
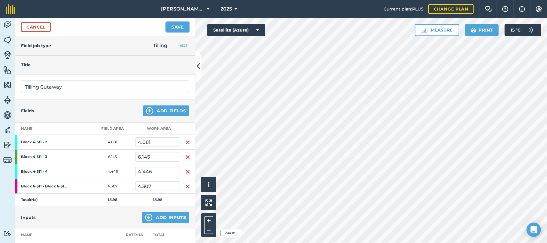
click at [170, 27] on button "Save" at bounding box center [177, 27] width 23 height 10
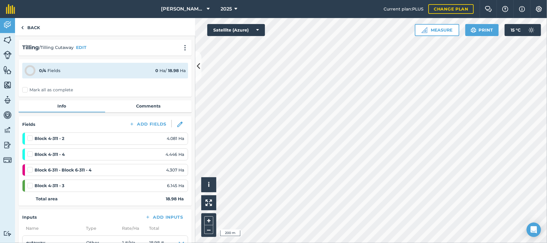
click at [26, 91] on label "Mark all as complete" at bounding box center [47, 90] width 51 height 6
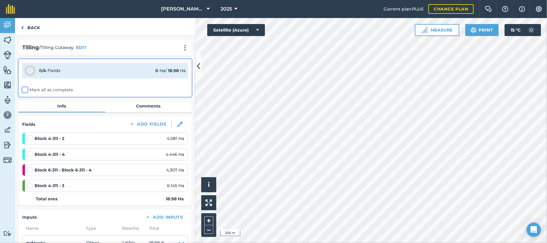
click at [26, 91] on input "Mark all as complete" at bounding box center [24, 89] width 4 height 4
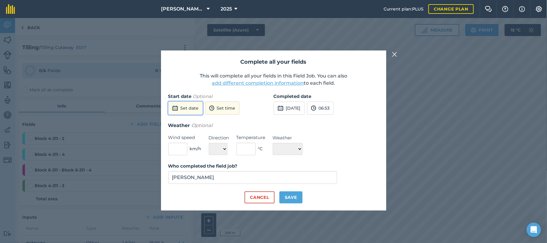
click at [186, 108] on button "Set date" at bounding box center [185, 107] width 35 height 13
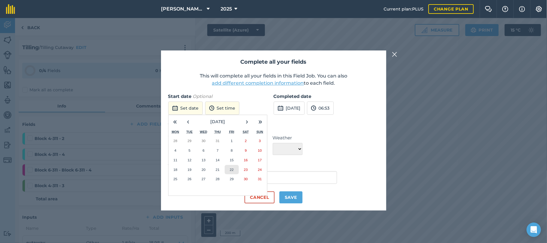
click at [234, 169] on button "22" at bounding box center [232, 170] width 14 height 10
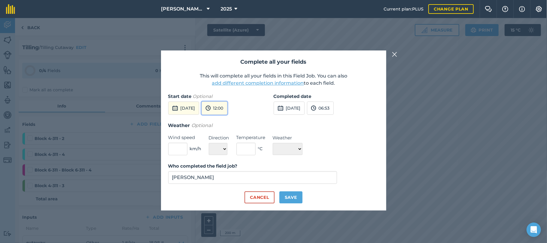
click at [227, 107] on button "12:00" at bounding box center [214, 107] width 26 height 13
click at [230, 120] on button "07:00" at bounding box center [216, 122] width 28 height 10
click at [298, 107] on button "[DATE]" at bounding box center [288, 107] width 31 height 13
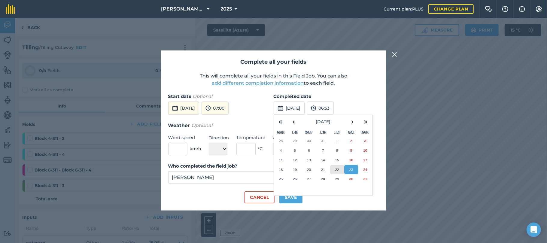
click at [336, 172] on button "22" at bounding box center [337, 170] width 14 height 10
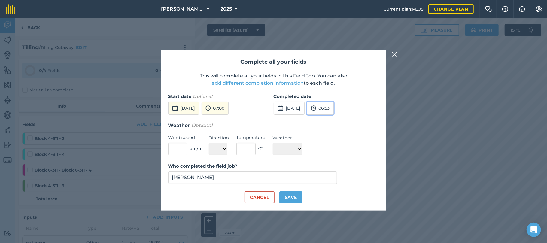
click at [333, 105] on button "06:53" at bounding box center [320, 107] width 27 height 13
click at [335, 158] on button "16:00" at bounding box center [321, 162] width 28 height 10
click at [293, 199] on button "Save" at bounding box center [290, 197] width 23 height 12
checkbox input "true"
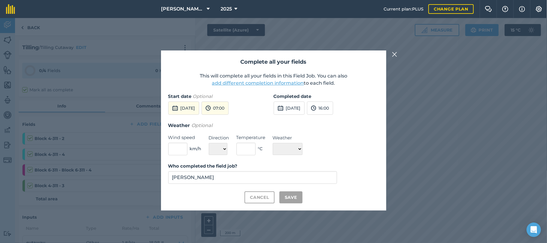
checkbox input "true"
